Goal: Information Seeking & Learning: Check status

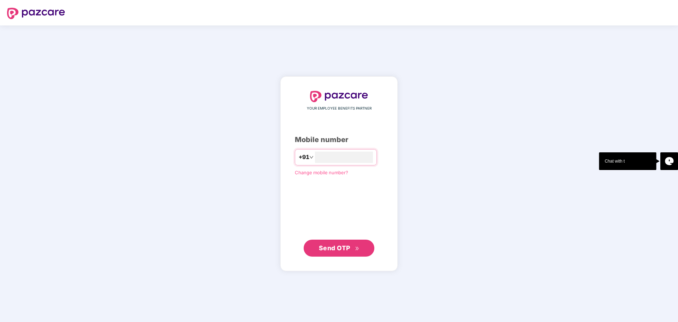
type input "**********"
click at [333, 247] on span "Send OTP" at bounding box center [334, 247] width 31 height 7
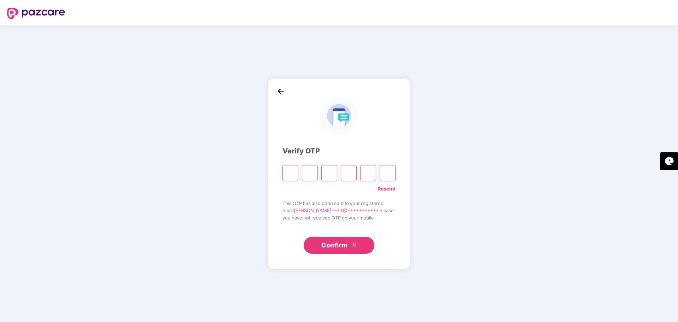
type input "*"
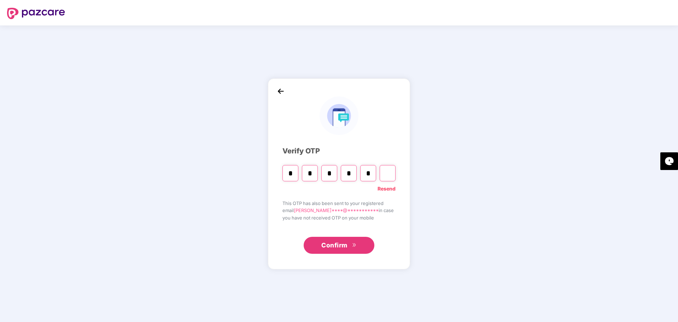
type input "*"
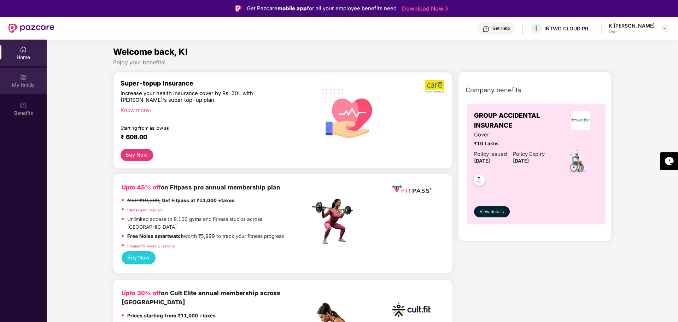
click at [22, 84] on div "My family" at bounding box center [23, 85] width 47 height 7
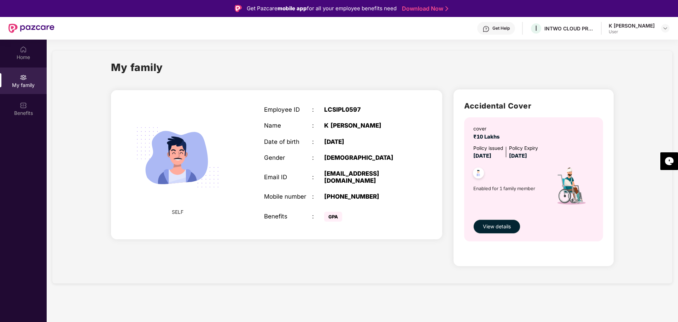
drag, startPoint x: 553, startPoint y: 156, endPoint x: 469, endPoint y: 128, distance: 89.2
click at [469, 128] on div "cover ₹10 Lakhs Policy issued [DATE] Policy Expiry [DATE] Enabled for 1 family …" at bounding box center [533, 179] width 139 height 124
click at [512, 164] on div "Enabled for 1 family member" at bounding box center [508, 187] width 71 height 55
click at [499, 227] on span "View details" at bounding box center [497, 227] width 28 height 8
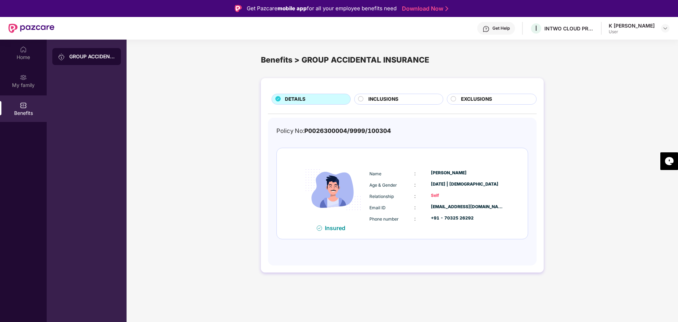
click at [369, 98] on span "INCLUSIONS" at bounding box center [383, 99] width 30 height 8
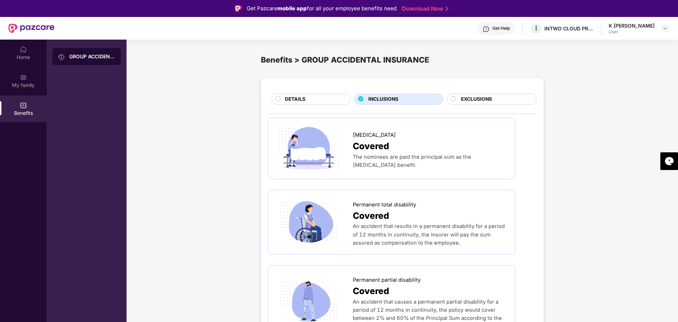
click at [306, 101] on div "DETAILS" at bounding box center [313, 99] width 65 height 9
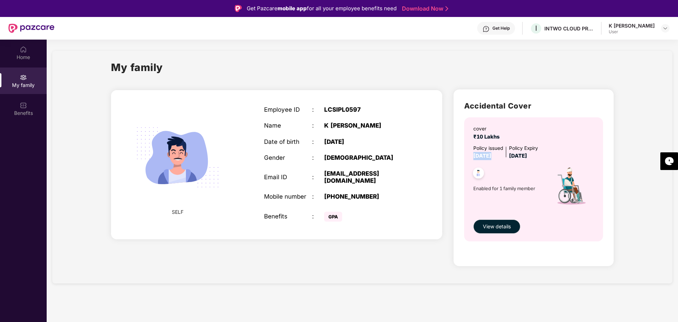
drag, startPoint x: 475, startPoint y: 155, endPoint x: 514, endPoint y: 155, distance: 39.2
click at [514, 155] on div "Policy issued [DATE] Policy Expiry [DATE]" at bounding box center [534, 153] width 122 height 16
drag, startPoint x: 515, startPoint y: 154, endPoint x: 553, endPoint y: 155, distance: 38.2
click at [553, 155] on div "Policy issued [DATE] Policy Expiry [DATE]" at bounding box center [534, 153] width 122 height 16
click at [563, 171] on img at bounding box center [570, 187] width 52 height 55
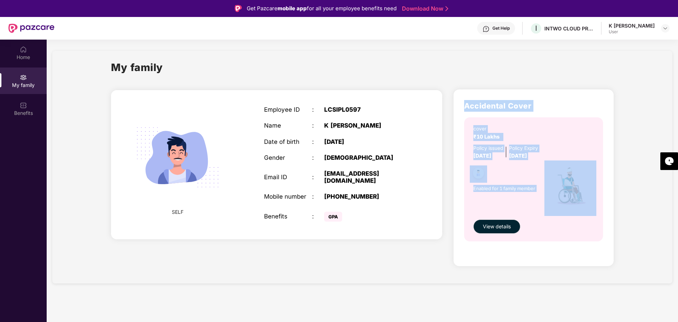
drag, startPoint x: 466, startPoint y: 102, endPoint x: 551, endPoint y: 167, distance: 106.6
click at [551, 167] on div "Accidental Cover cover ₹10 Lakhs Policy issued [DATE] Policy Expiry [DATE] Enab…" at bounding box center [533, 177] width 160 height 176
click at [518, 160] on div "Enabled for 1 family member" at bounding box center [508, 187] width 71 height 55
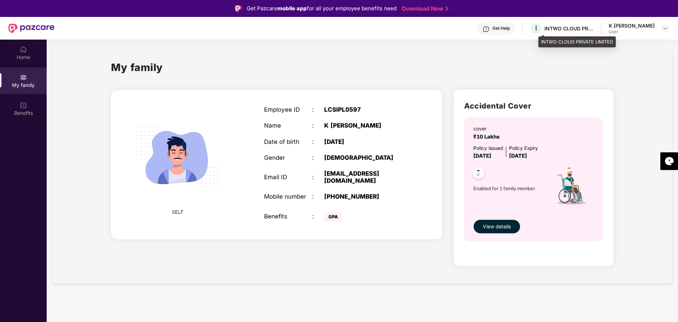
click at [571, 28] on div "INTWO CLOUD PRIVATE LIMITED" at bounding box center [568, 28] width 49 height 7
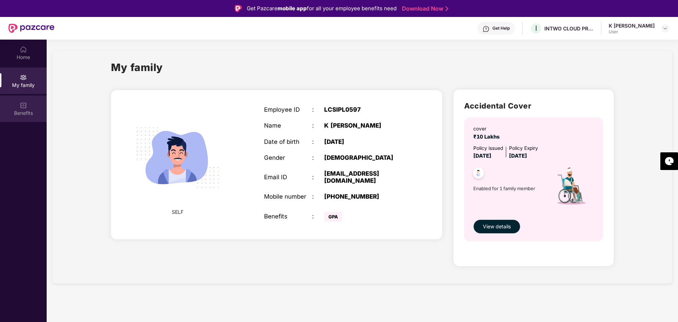
click at [30, 108] on div "Benefits" at bounding box center [23, 108] width 47 height 27
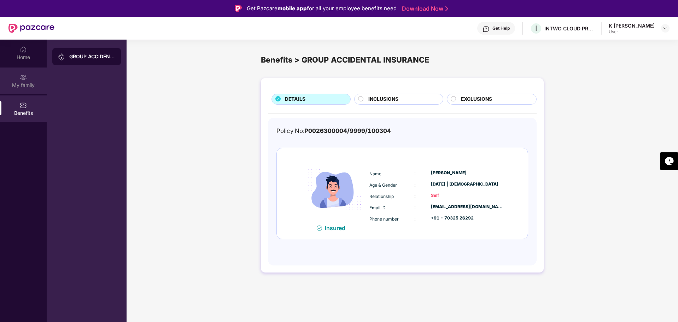
click at [28, 83] on div "My family" at bounding box center [23, 85] width 47 height 7
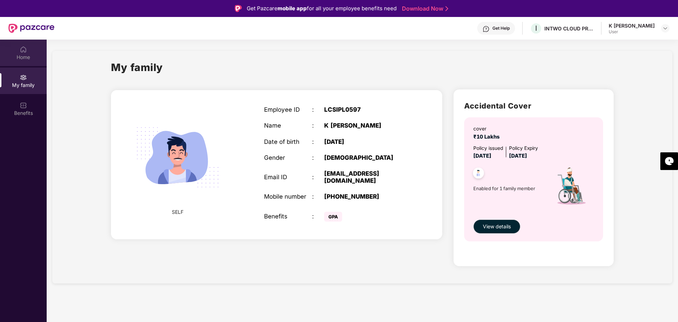
click at [20, 55] on div "Home" at bounding box center [23, 57] width 47 height 7
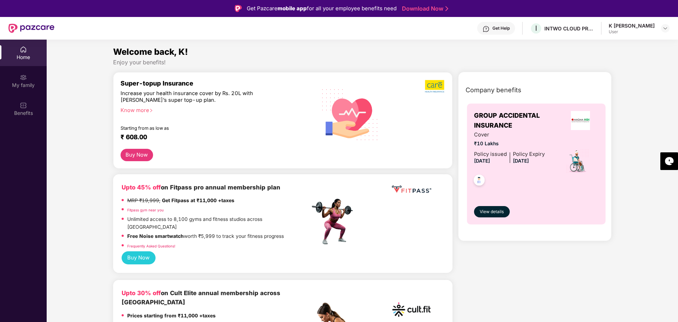
click at [506, 28] on div "Get Help" at bounding box center [500, 28] width 17 height 6
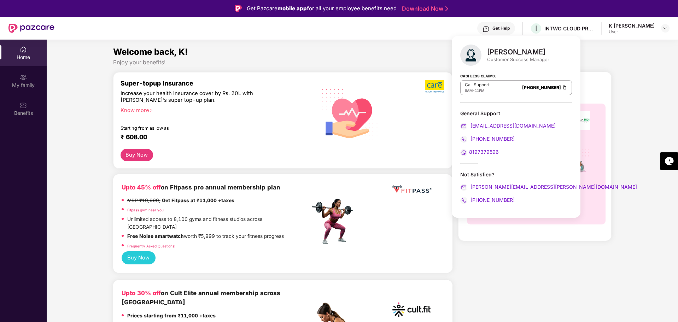
click at [484, 151] on span "8197379596" at bounding box center [484, 152] width 30 height 6
click at [481, 152] on span "8197379596" at bounding box center [484, 152] width 30 height 6
